Goal: Task Accomplishment & Management: Complete application form

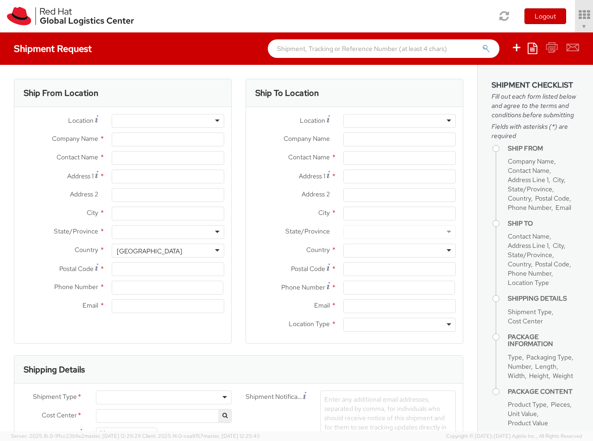
select select "850"
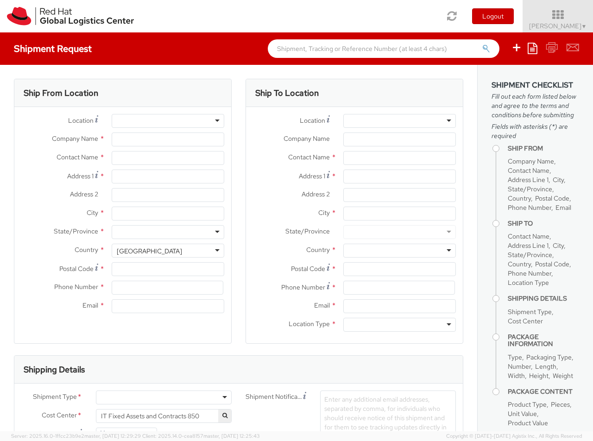
select select
type input "Red Hat Czech s.r.o."
type input "[PERSON_NAME]"
type input "Purkynova 647/111"
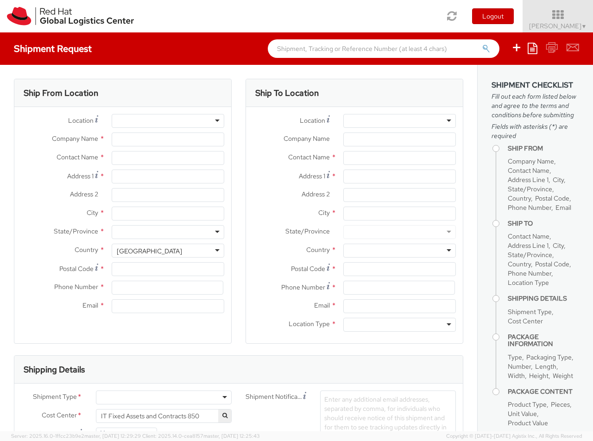
type input "[GEOGRAPHIC_DATA]"
type input "621 00"
type input "420 532 294 555"
type input "[EMAIL_ADDRESS][DOMAIN_NAME]"
select select "CM"
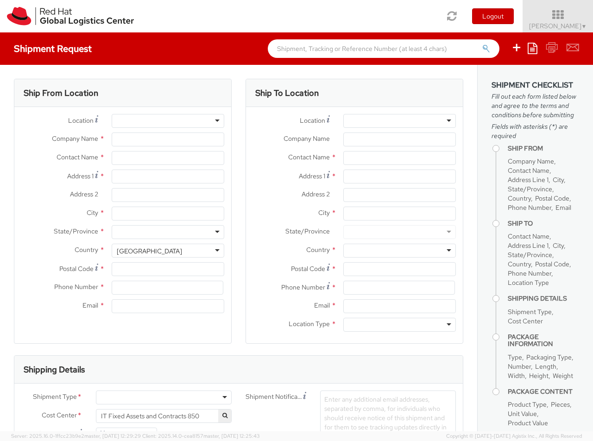
select select "KGS"
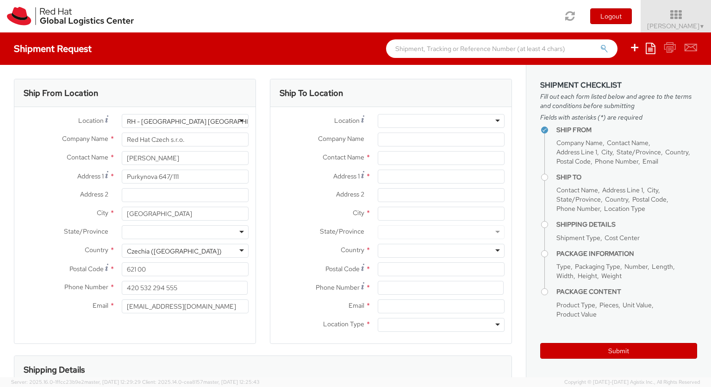
click at [441, 121] on div at bounding box center [441, 121] width 127 height 14
type input "RH - [GEOGRAPHIC_DATA] [GEOGRAPHIC_DATA]"
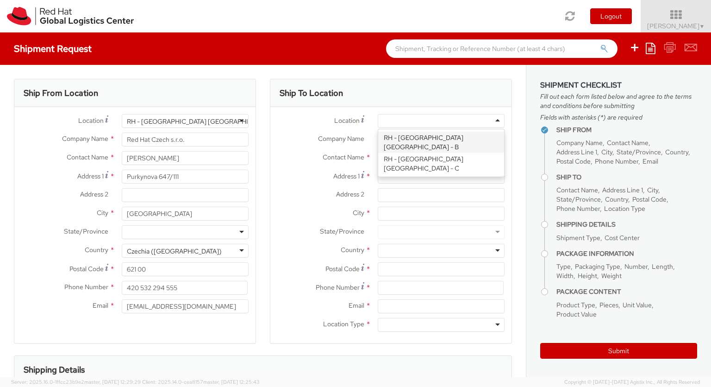
type input "Red Hat Czech s.r.o."
type input "Purkynova 665/115"
type input "[GEOGRAPHIC_DATA]"
type input "621 00"
type input "420 532 294 555"
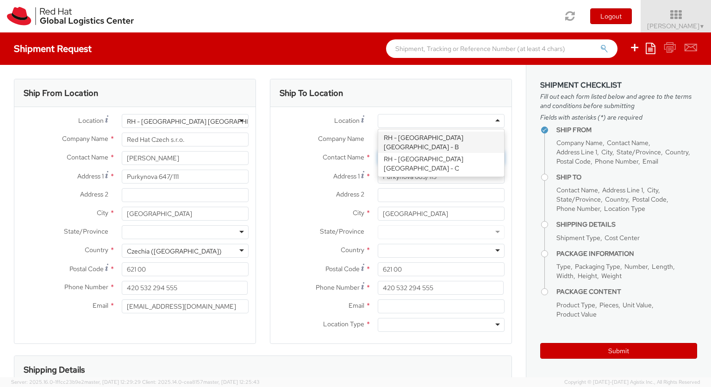
type input "[PERSON_NAME]"
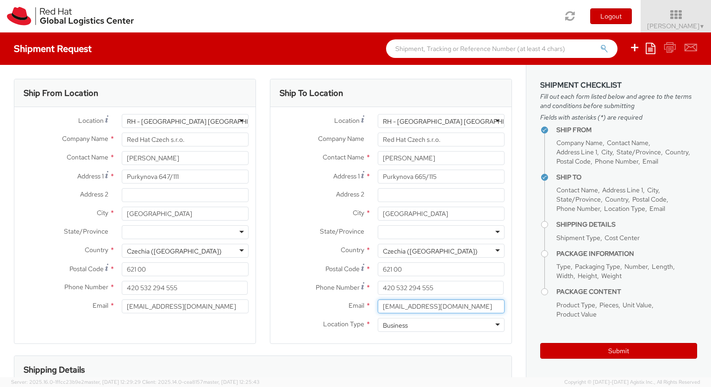
type input "[EMAIL_ADDRESS][DOMAIN_NAME]"
type input "723141508"
type input "bu"
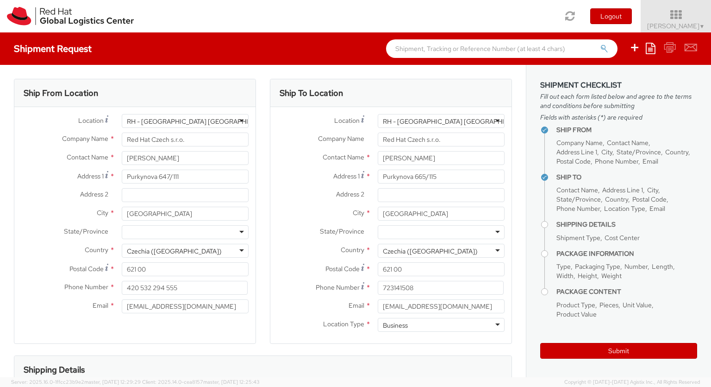
scroll to position [126, 0]
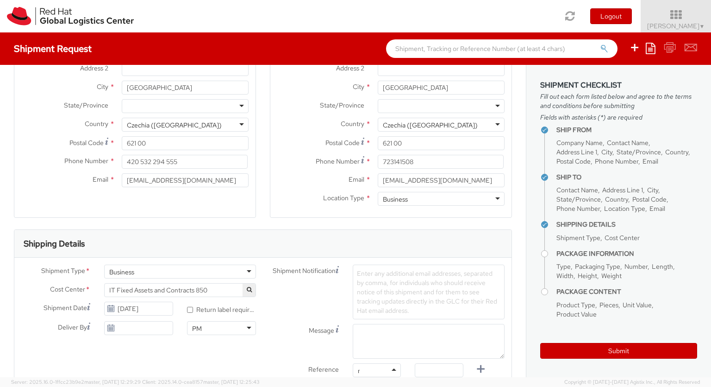
type input "ref"
type input "RPCI0078403"
type input "[EMAIL_ADDRESS][DOMAIN_NAME]"
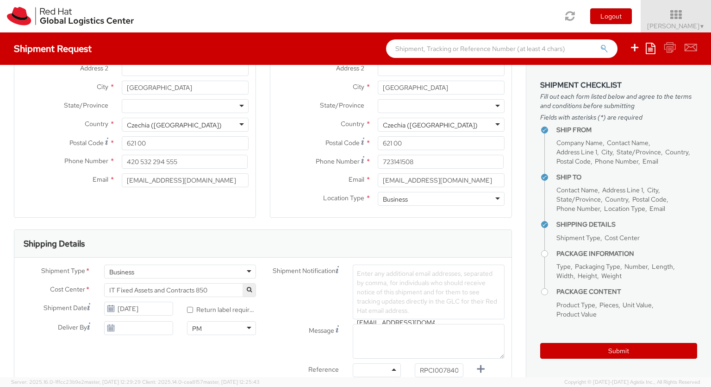
type input "[EMAIL_ADDRESS][DOMAIN_NAME]"
type input "lap"
select select "LAPTOP"
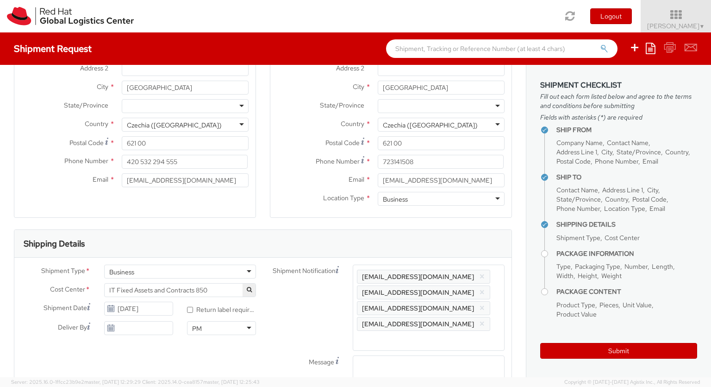
scroll to position [0, 5]
select select "LAPTOP"
type input "your"
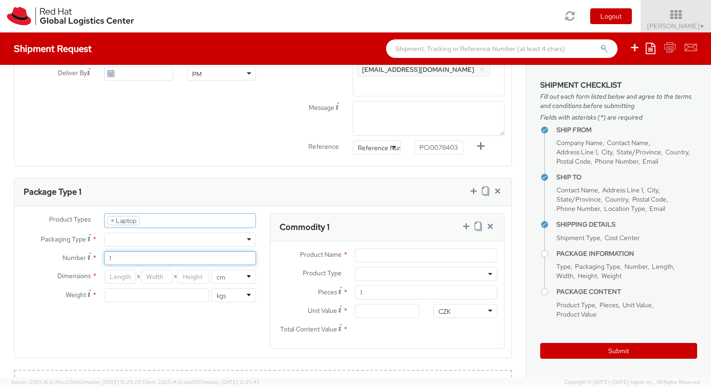
type input "1"
type input "51"
type input "32"
type input "8"
click at [387, 311] on input "Unit Value *" at bounding box center [387, 311] width 64 height 14
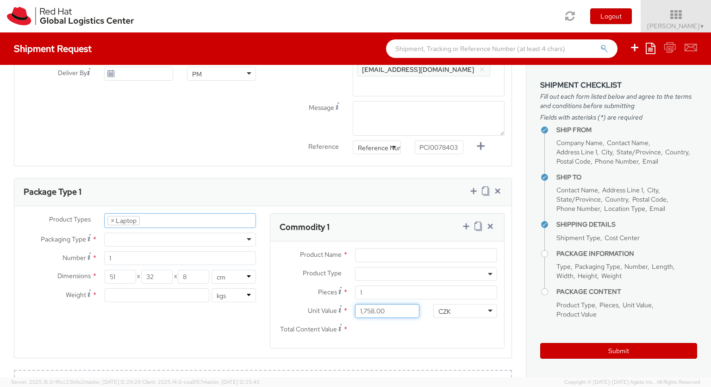
type input "1,758.10"
type input "EUR"
type input "2.7"
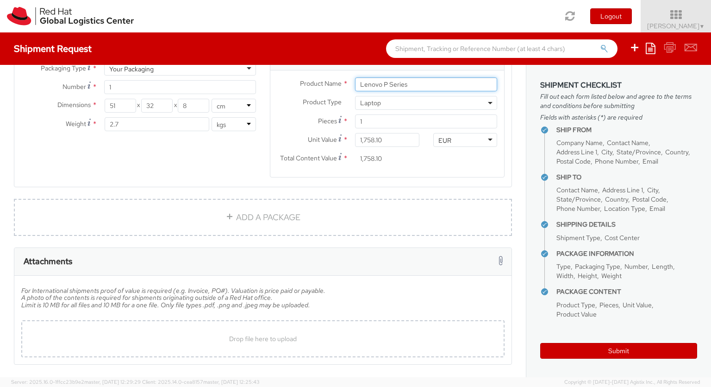
scroll to position [580, 0]
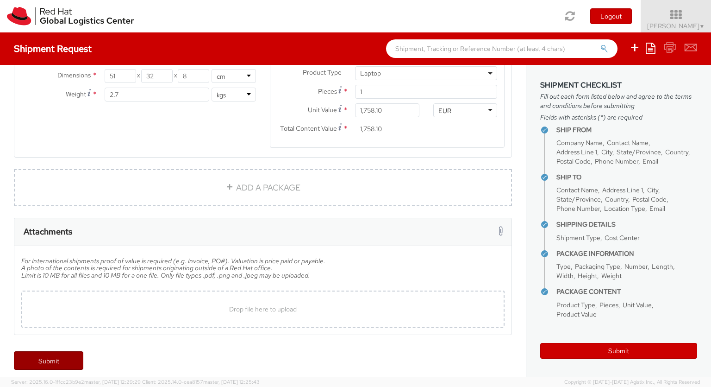
type input "Lenovo P Series"
click at [49, 361] on link "Submit" at bounding box center [48, 360] width 69 height 19
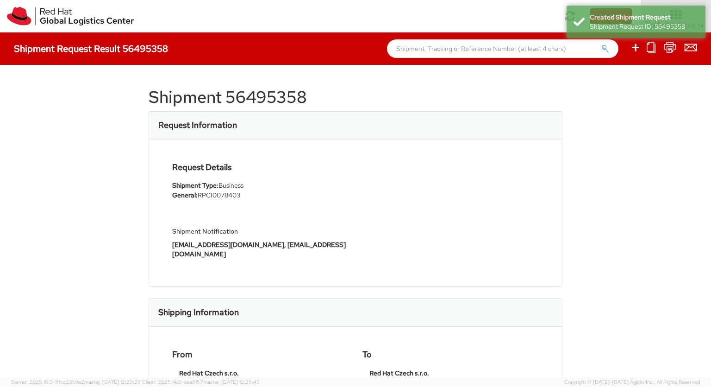
click at [592, 49] on icon at bounding box center [635, 48] width 11 height 12
select select
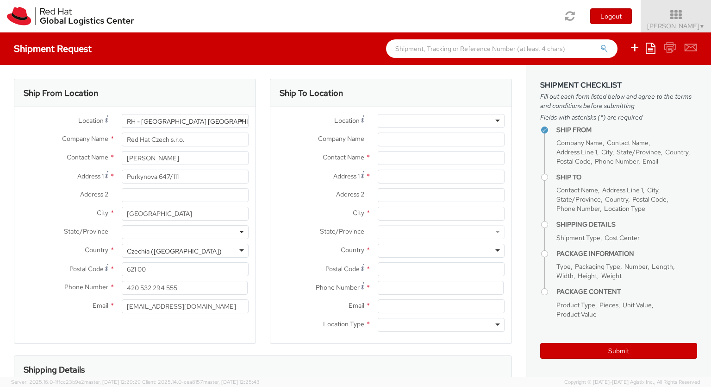
select select "850"
